Goal: Information Seeking & Learning: Check status

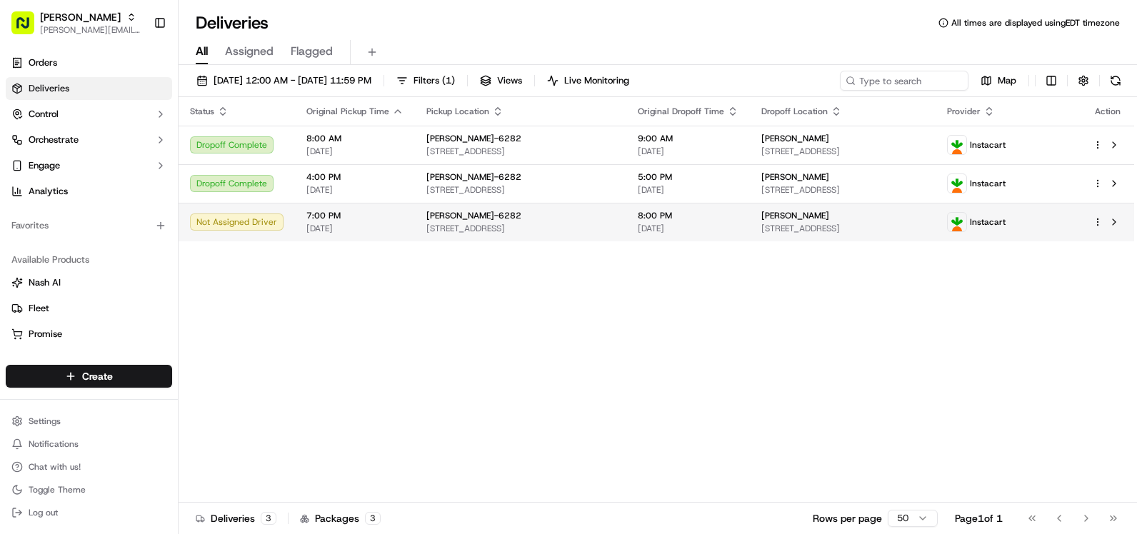
click at [236, 216] on div "Not Assigned Driver" at bounding box center [237, 222] width 94 height 17
click at [527, 231] on span "[STREET_ADDRESS]" at bounding box center [520, 228] width 189 height 11
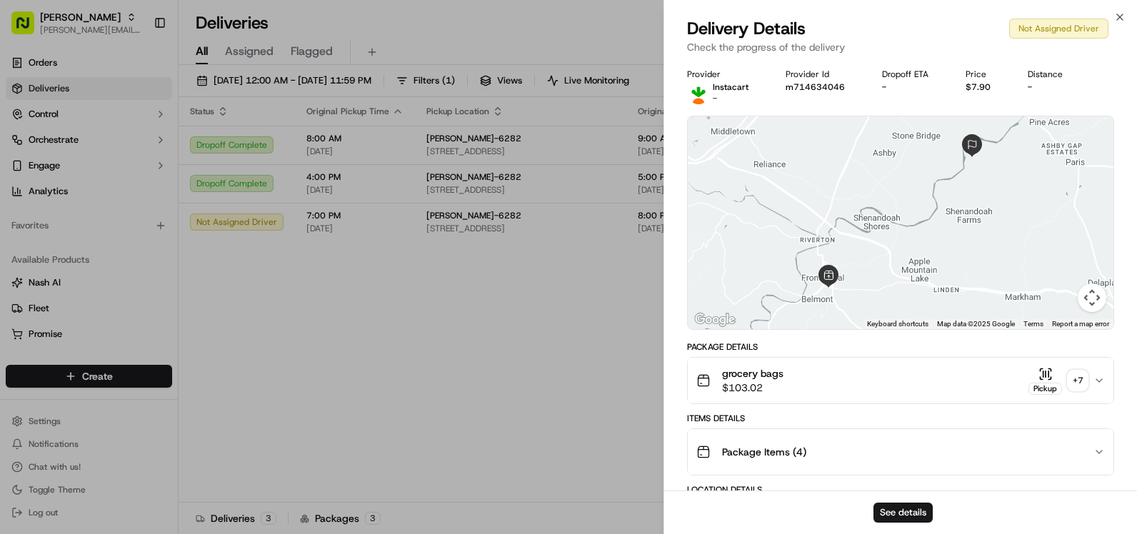
click at [785, 381] on div "grocery bags $103.02 Pickup + 7" at bounding box center [894, 380] width 397 height 29
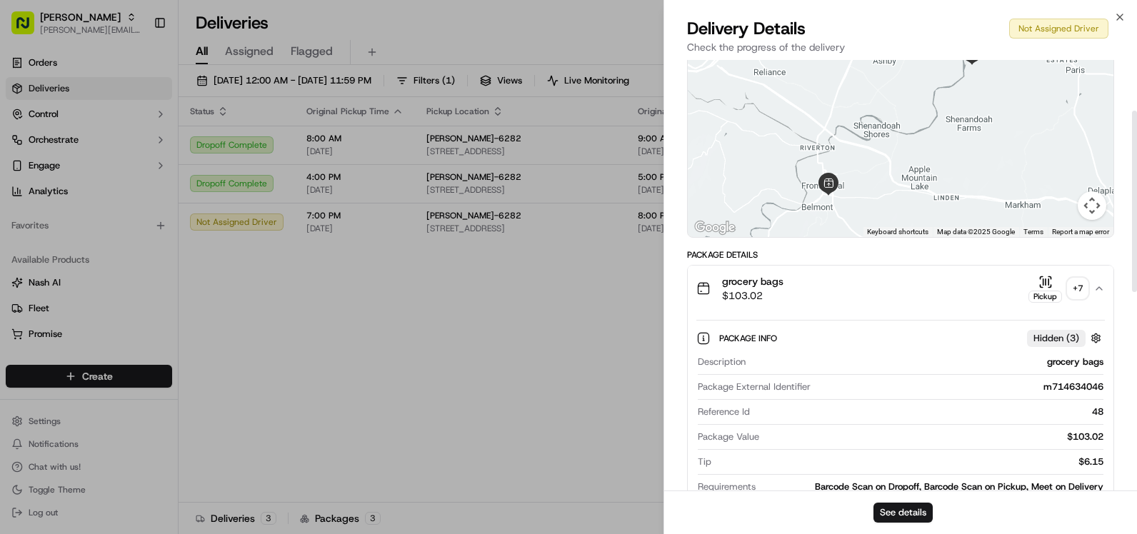
scroll to position [214, 0]
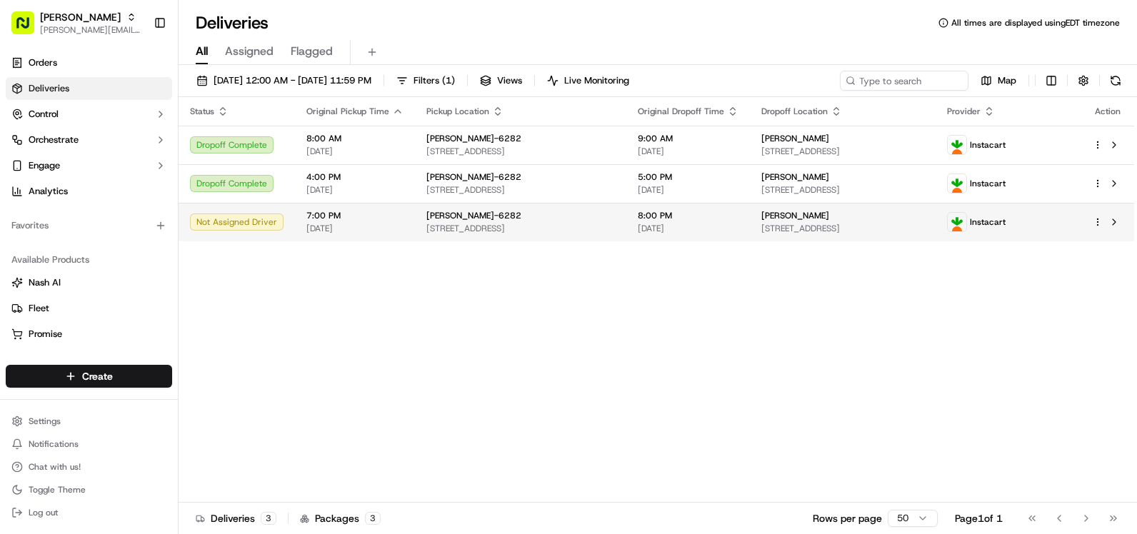
click at [853, 209] on td "[PERSON_NAME] [STREET_ADDRESS]" at bounding box center [843, 222] width 186 height 39
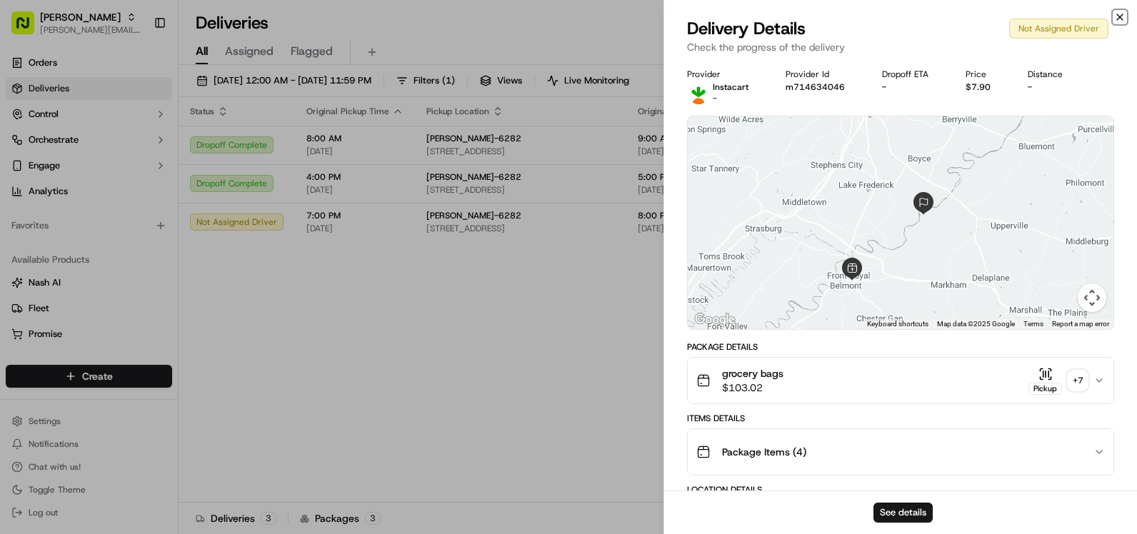
click at [1116, 20] on icon "button" at bounding box center [1119, 16] width 11 height 11
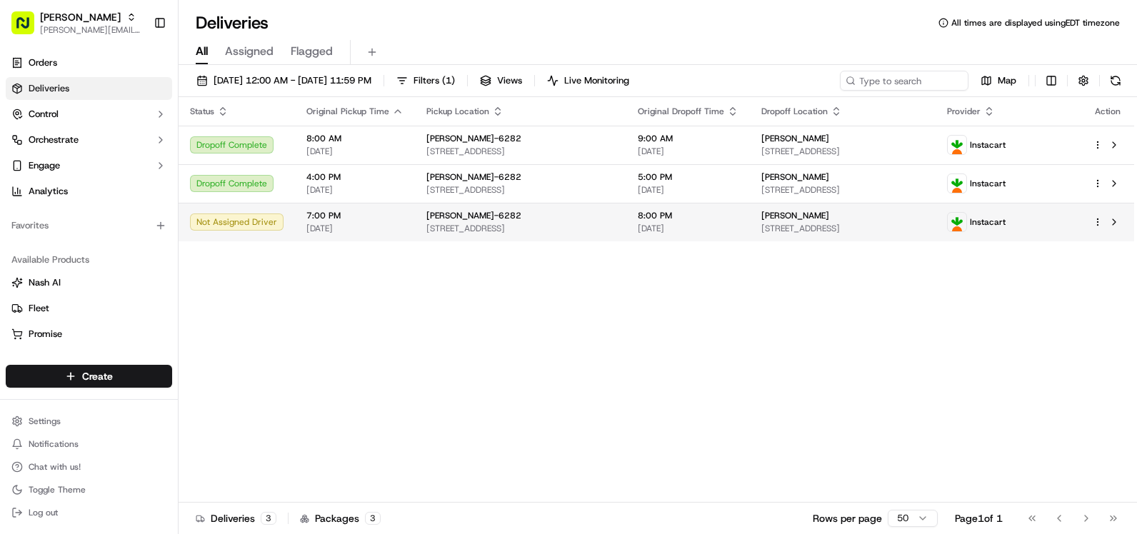
click at [396, 216] on span "7:00 PM" at bounding box center [354, 215] width 97 height 11
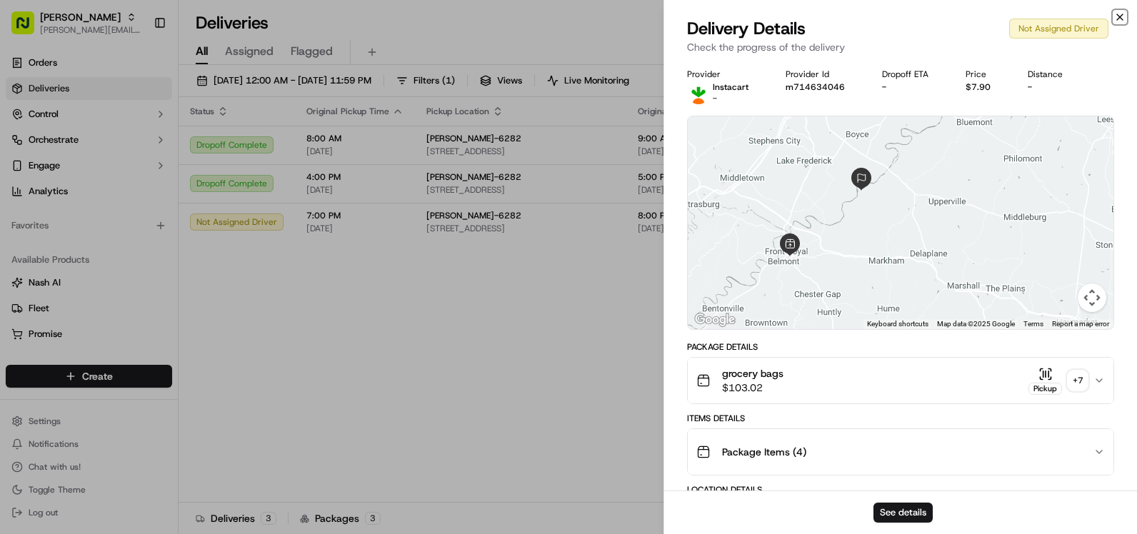
click at [1122, 14] on icon "button" at bounding box center [1119, 16] width 11 height 11
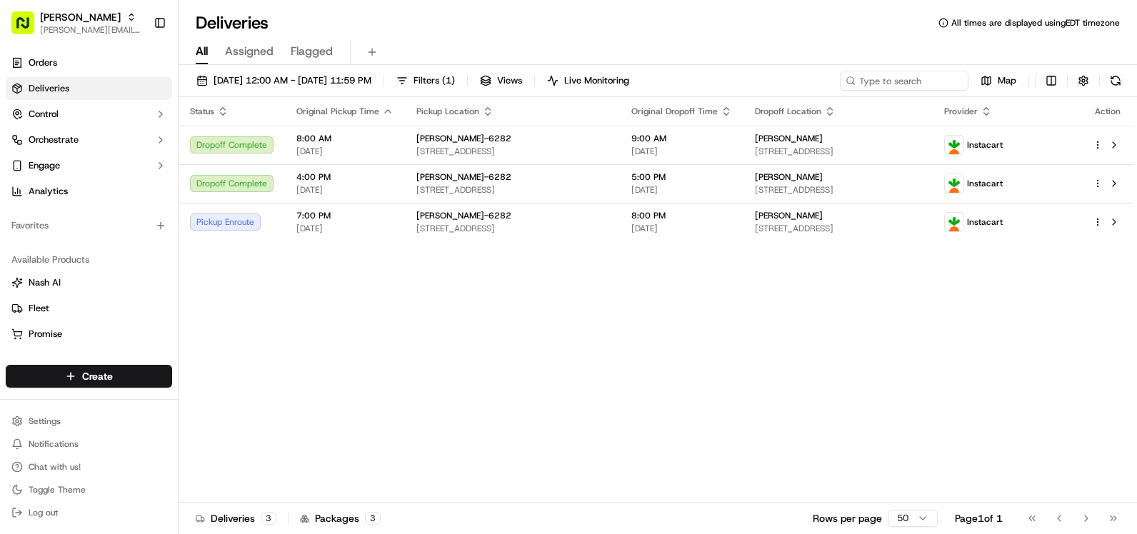
drag, startPoint x: 775, startPoint y: 1, endPoint x: 821, endPoint y: 59, distance: 74.2
click at [821, 59] on div "All Assigned Flagged" at bounding box center [658, 52] width 959 height 25
click at [745, 76] on div "Deliveries All times are displayed using EDT timezone All Assigned Flagged [DAT…" at bounding box center [658, 267] width 959 height 534
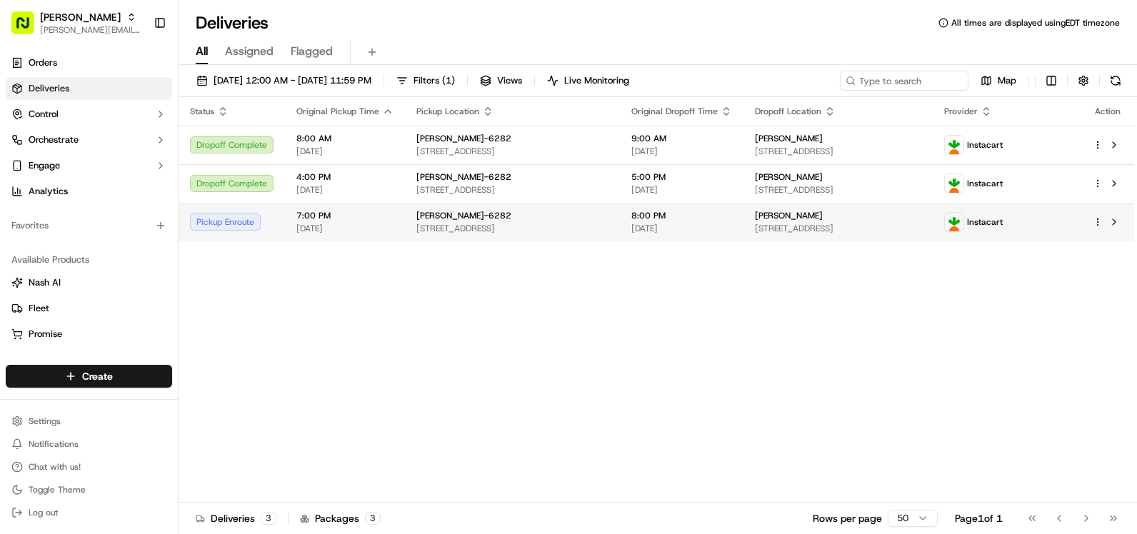
click at [248, 216] on div "Pickup Enroute" at bounding box center [232, 222] width 84 height 17
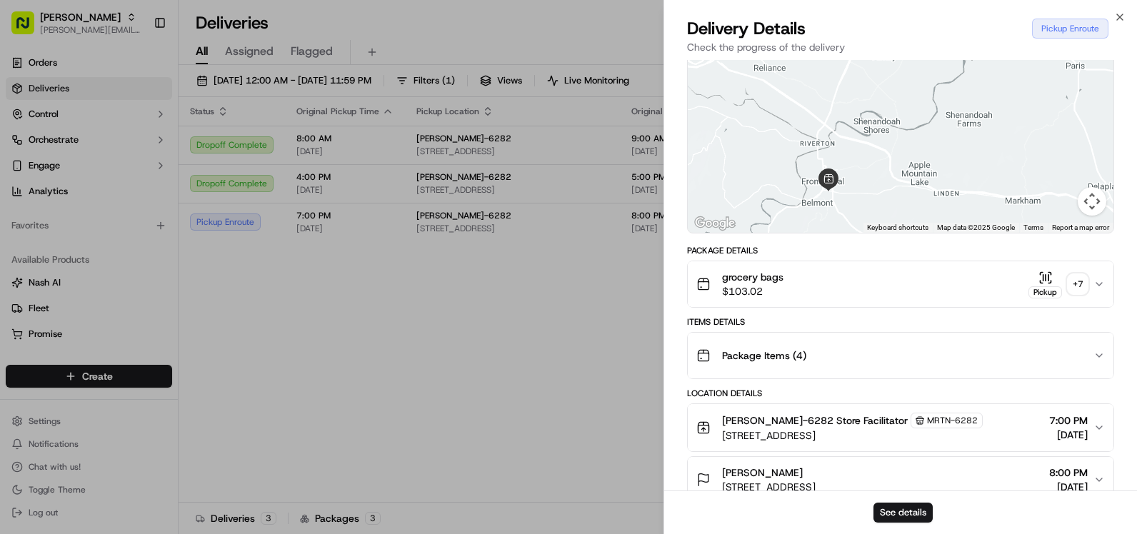
scroll to position [0, 0]
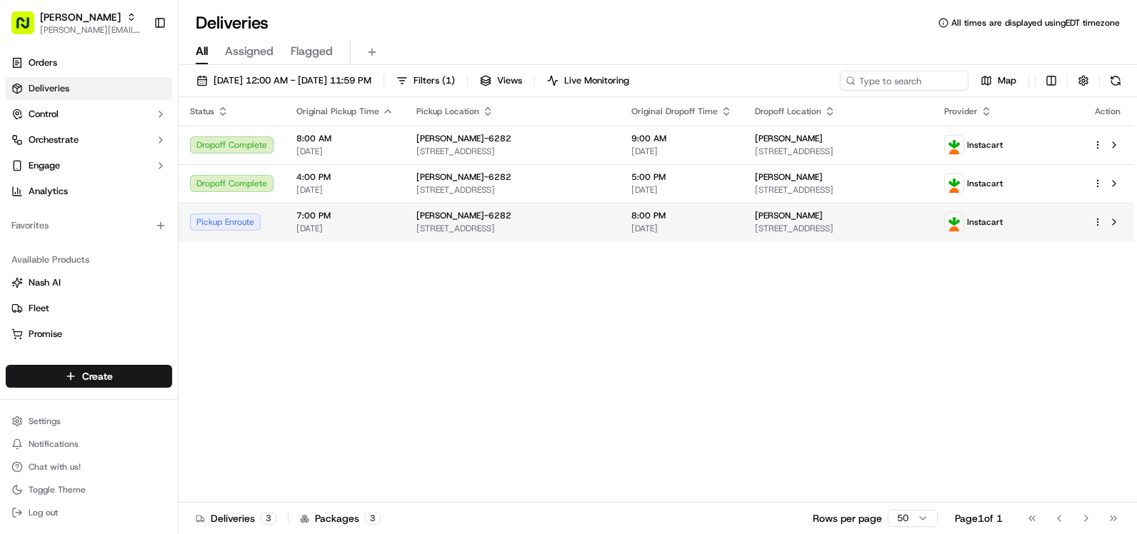
click at [312, 229] on span "[DATE]" at bounding box center [344, 228] width 97 height 11
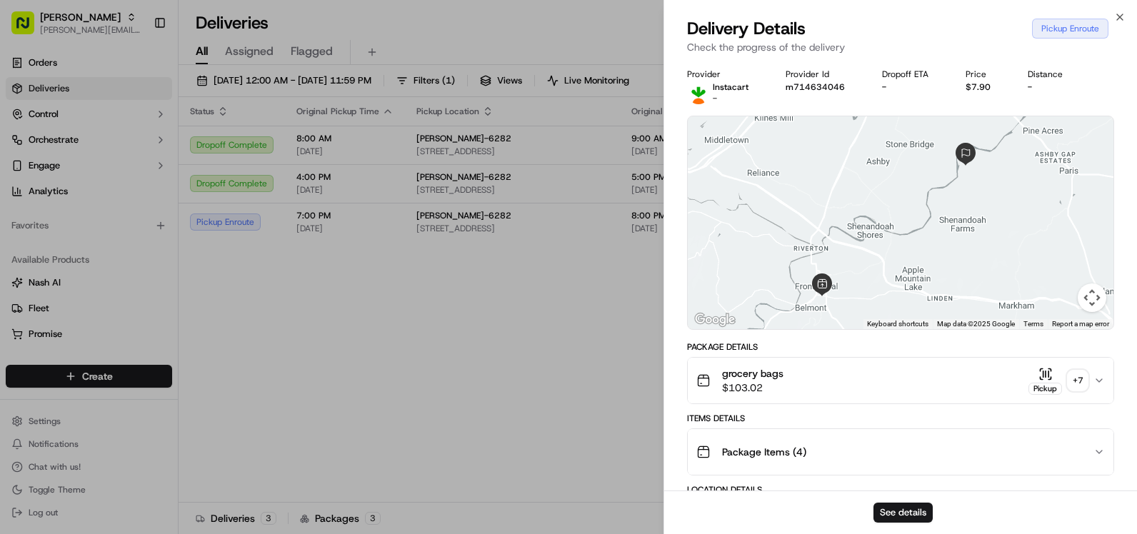
click at [1073, 24] on div "Pickup Enroute" at bounding box center [1070, 29] width 76 height 20
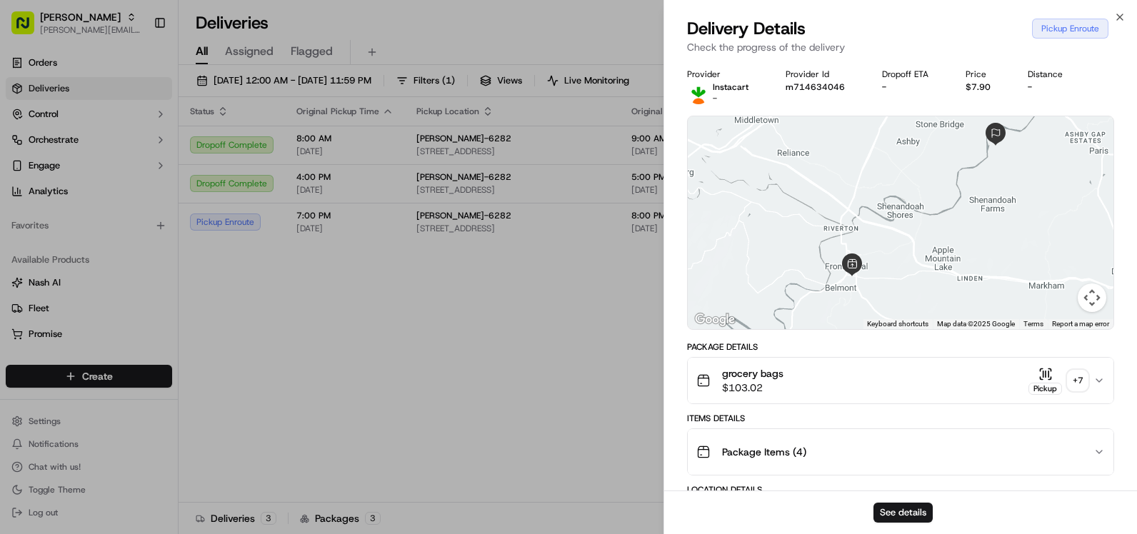
drag, startPoint x: 871, startPoint y: 289, endPoint x: 901, endPoint y: 269, distance: 36.1
click at [901, 269] on div at bounding box center [901, 222] width 426 height 213
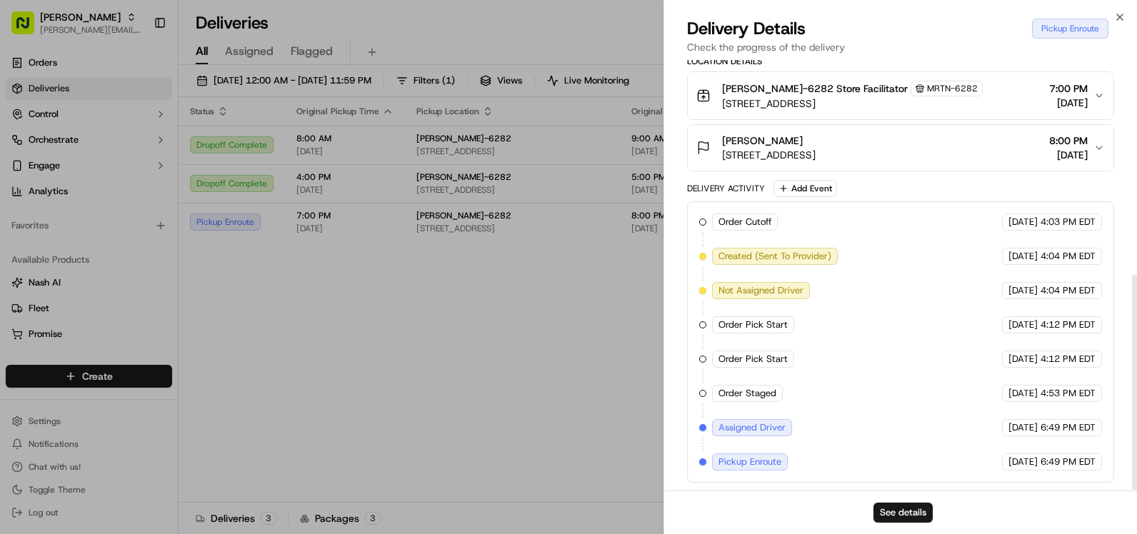
scroll to position [429, 0]
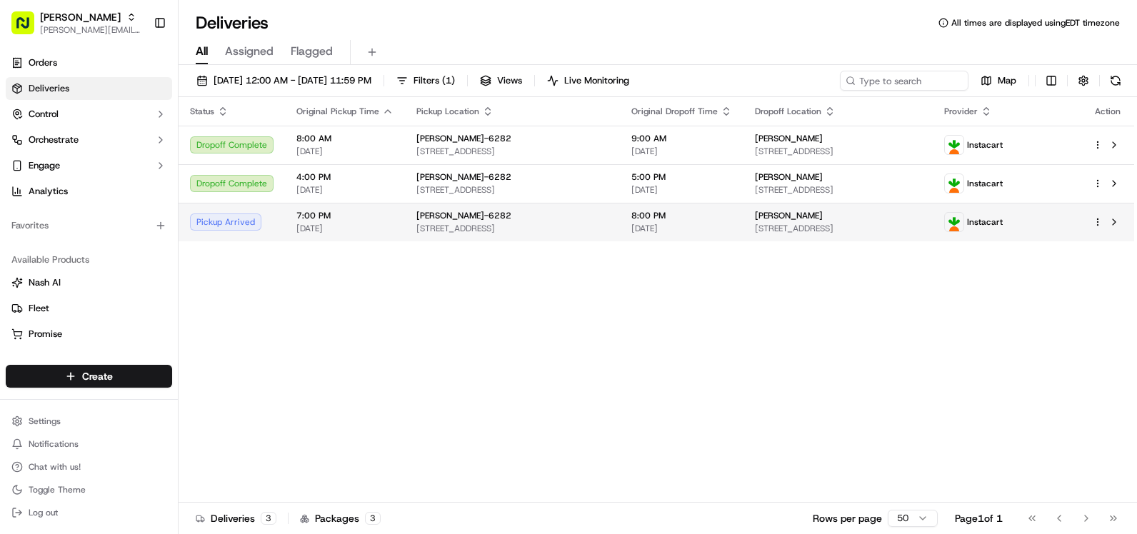
click at [690, 334] on div "Status Original Pickup Time Pickup Location Original Dropoff Time Dropoff Locat…" at bounding box center [657, 300] width 956 height 406
